Goal: Find specific page/section: Find specific page/section

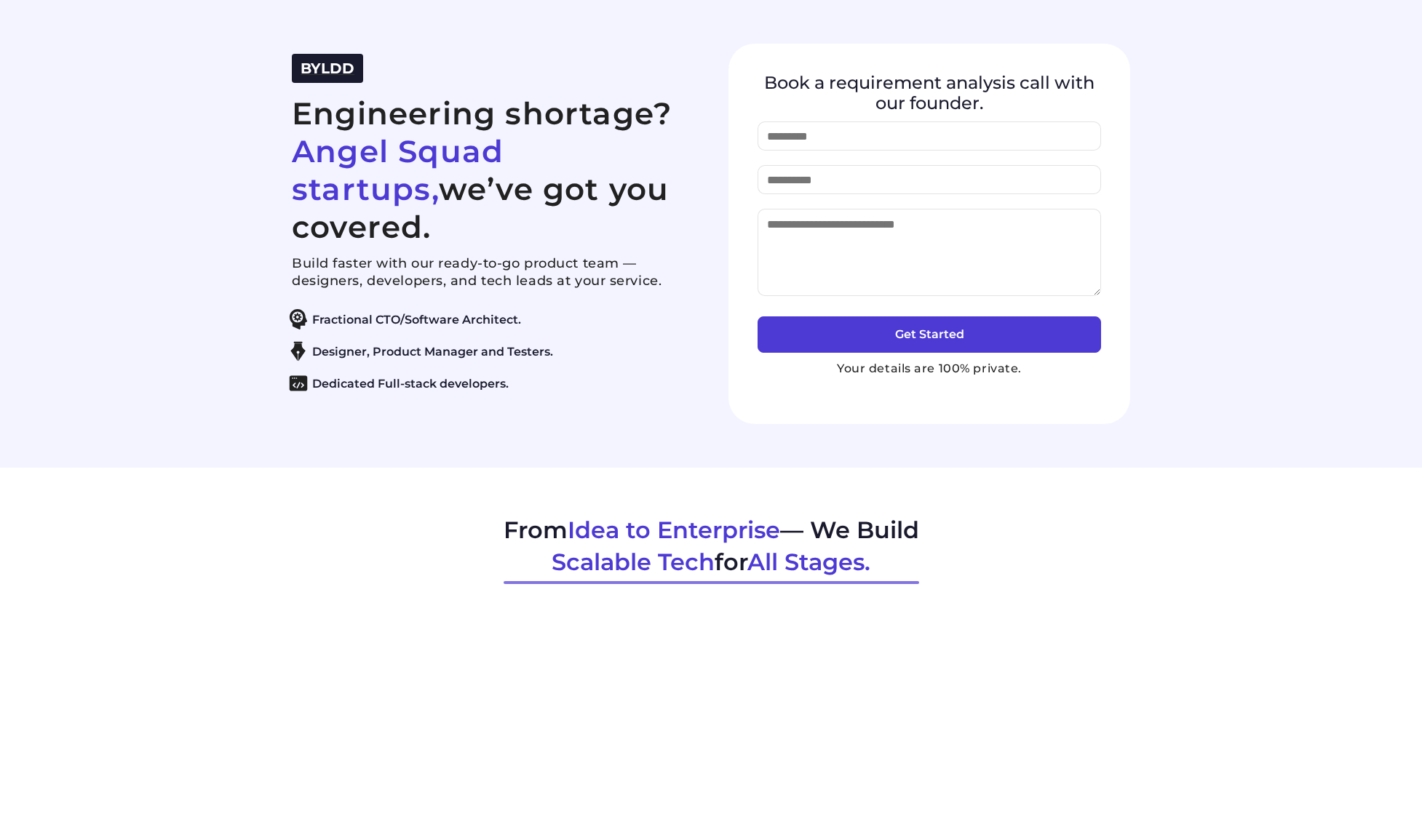
click at [325, 77] on span "BYLDD" at bounding box center [327, 68] width 54 height 17
drag, startPoint x: 336, startPoint y: 73, endPoint x: 325, endPoint y: 92, distance: 22.0
click at [336, 73] on div "BYLDD Engineering shortage? Angel Squad startups, we’ve got you covered. Build …" at bounding box center [711, 233] width 873 height 380
click at [325, 77] on span "BYLDD" at bounding box center [327, 68] width 54 height 17
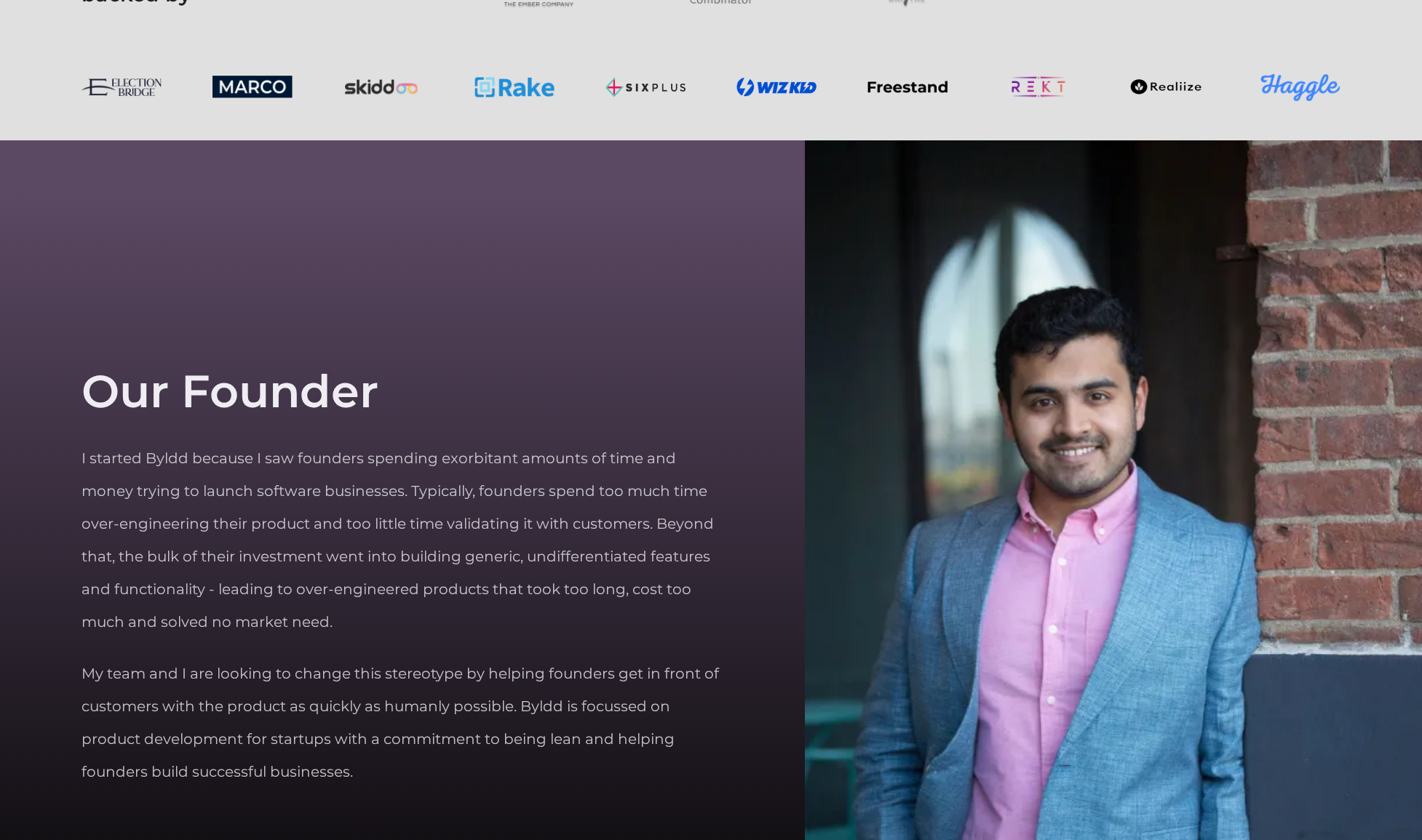
scroll to position [4667, 0]
